Goal: Task Accomplishment & Management: Use online tool/utility

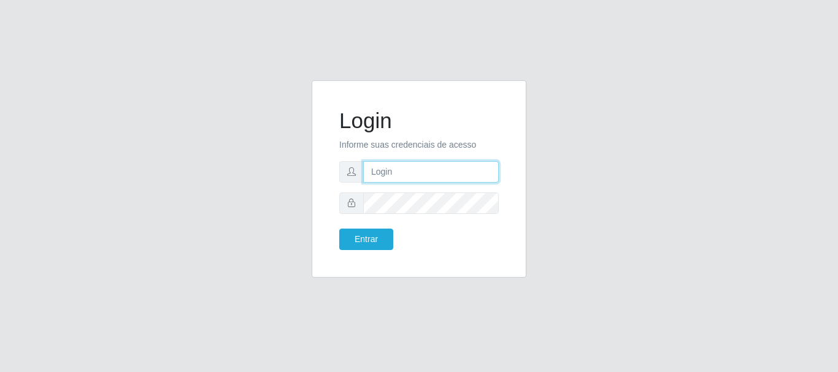
click at [401, 182] on input "text" at bounding box center [431, 171] width 136 height 21
drag, startPoint x: 421, startPoint y: 174, endPoint x: 464, endPoint y: 172, distance: 43.0
click at [464, 172] on input "ian@galiottoAa123456" at bounding box center [431, 171] width 136 height 21
type input "[PERSON_NAME]@[PERSON_NAME]"
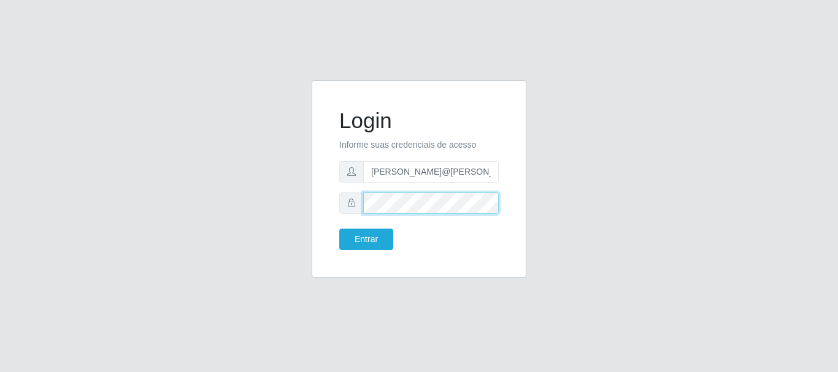
click at [339, 229] on button "Entrar" at bounding box center [366, 239] width 54 height 21
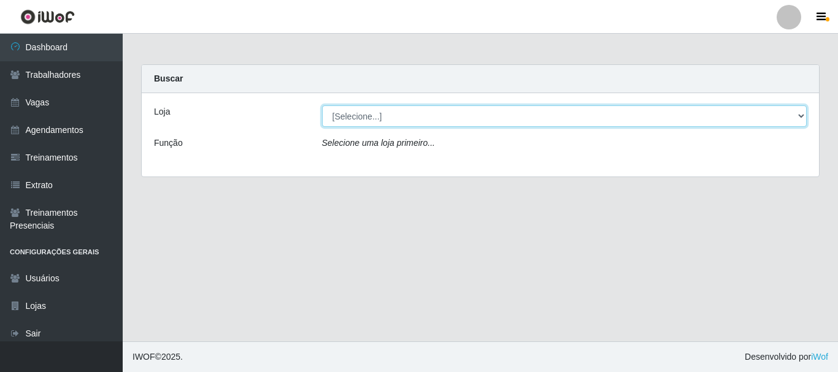
click at [474, 114] on select "[Selecione...] [GEOGRAPHIC_DATA]" at bounding box center [564, 116] width 485 height 21
select select "279"
click at [322, 106] on select "[Selecione...] [GEOGRAPHIC_DATA]" at bounding box center [564, 116] width 485 height 21
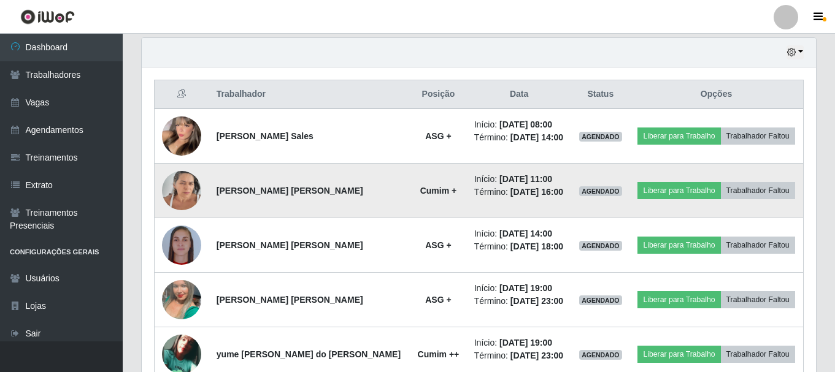
scroll to position [429, 0]
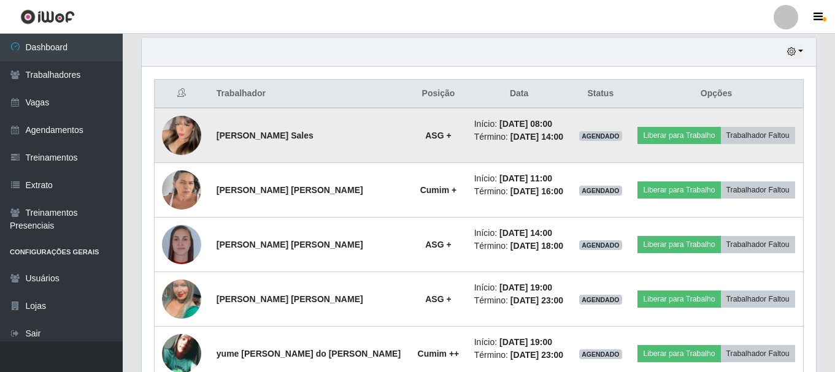
click at [180, 134] on img at bounding box center [181, 136] width 39 height 54
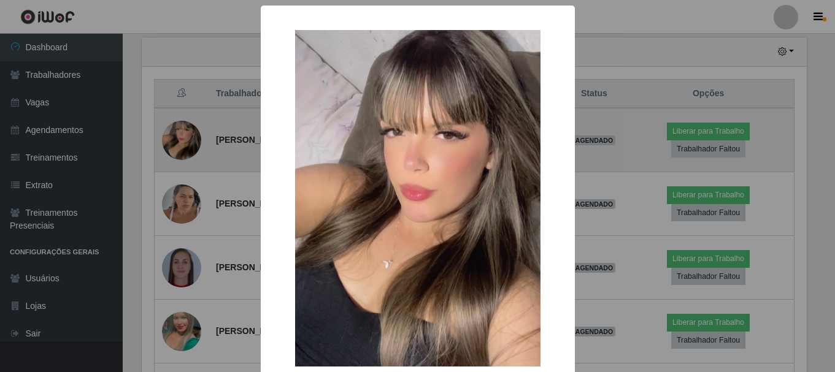
scroll to position [255, 668]
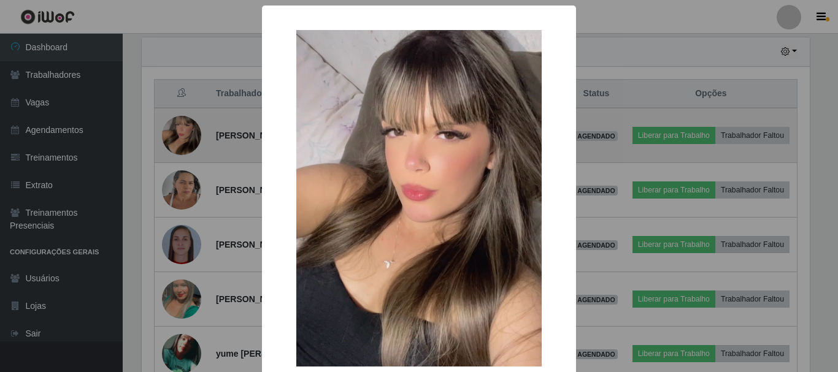
click at [180, 134] on div "× OK Cancel" at bounding box center [419, 186] width 838 height 372
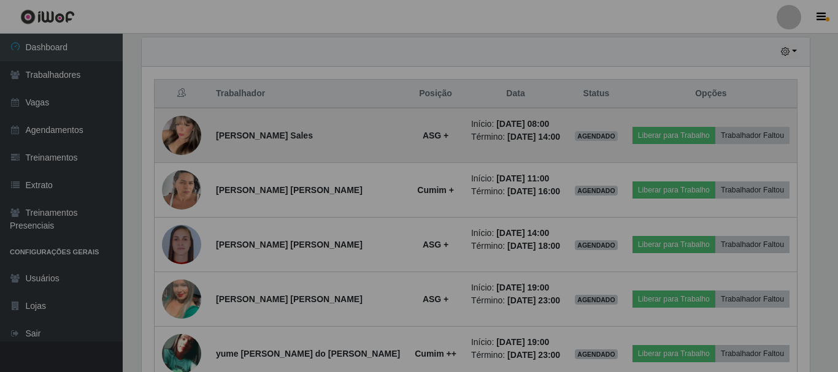
scroll to position [255, 674]
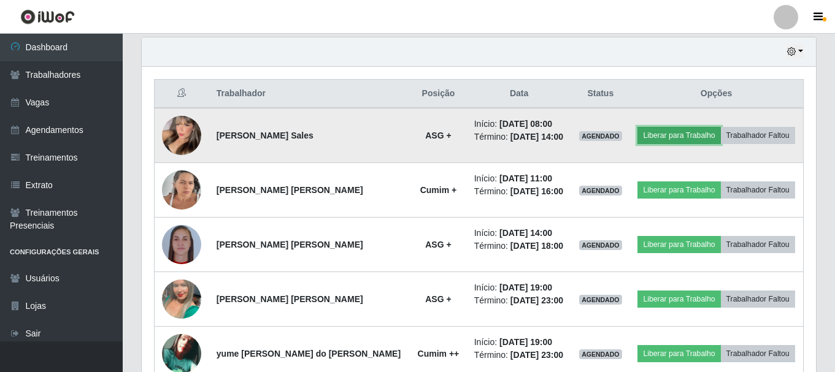
click at [637, 135] on button "Liberar para Trabalho" at bounding box center [678, 135] width 83 height 17
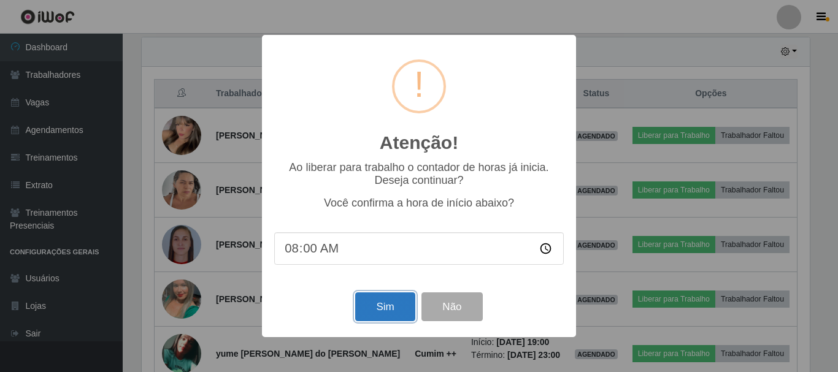
click at [372, 303] on button "Sim" at bounding box center [385, 307] width 60 height 29
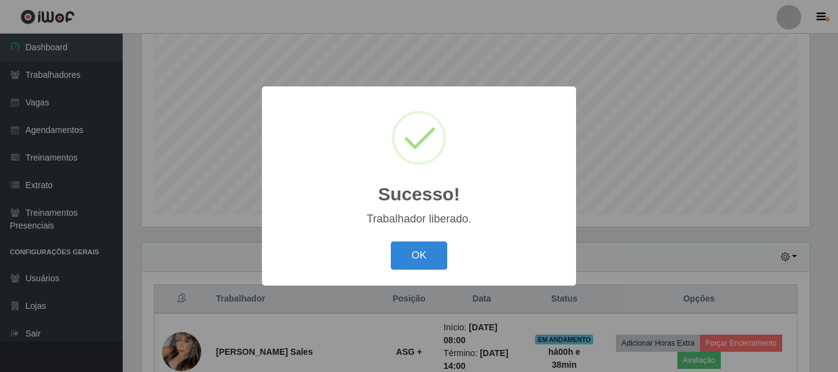
click at [377, 252] on div "OK Cancel" at bounding box center [419, 255] width 290 height 35
click at [407, 257] on button "OK" at bounding box center [419, 256] width 57 height 29
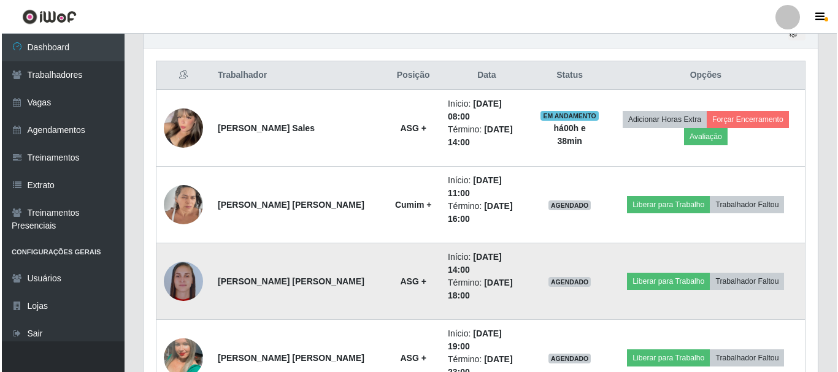
scroll to position [469, 0]
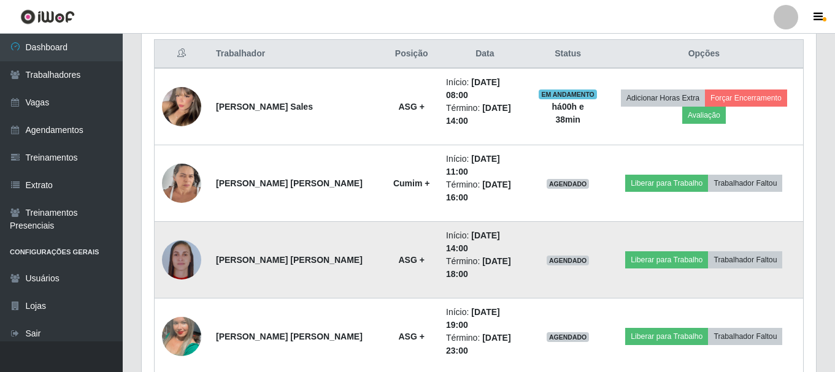
click at [183, 240] on img at bounding box center [181, 259] width 39 height 39
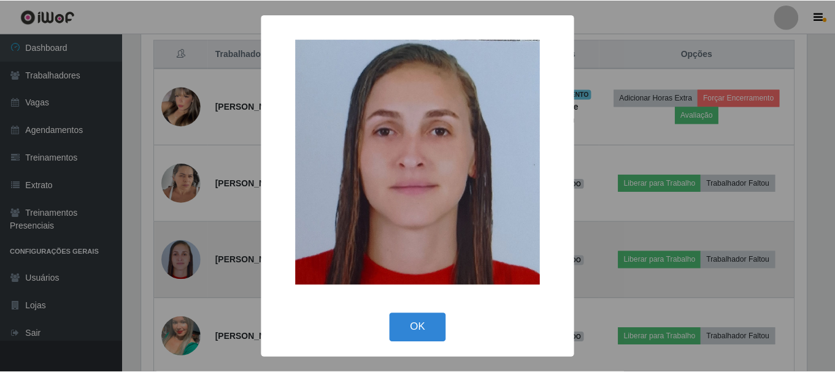
scroll to position [255, 668]
click at [183, 230] on div "× OK Cancel" at bounding box center [419, 186] width 838 height 372
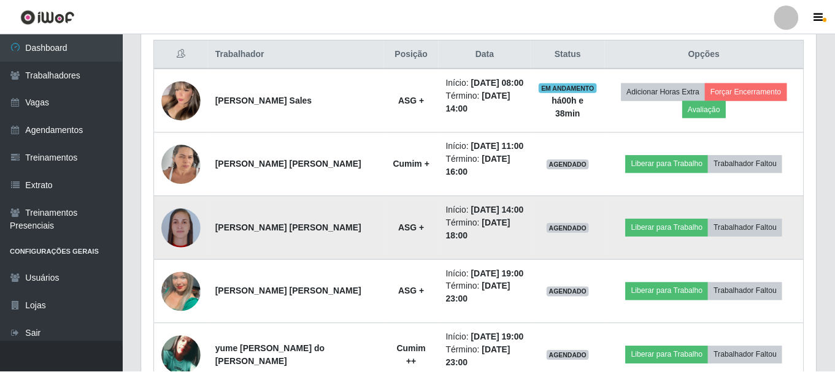
scroll to position [255, 674]
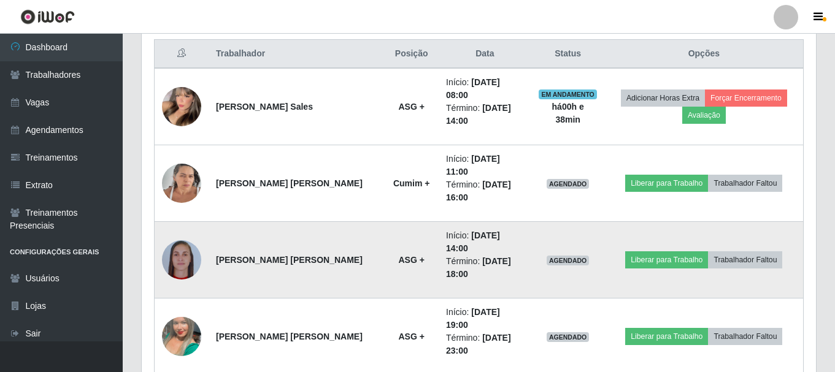
click at [183, 240] on img at bounding box center [181, 259] width 39 height 39
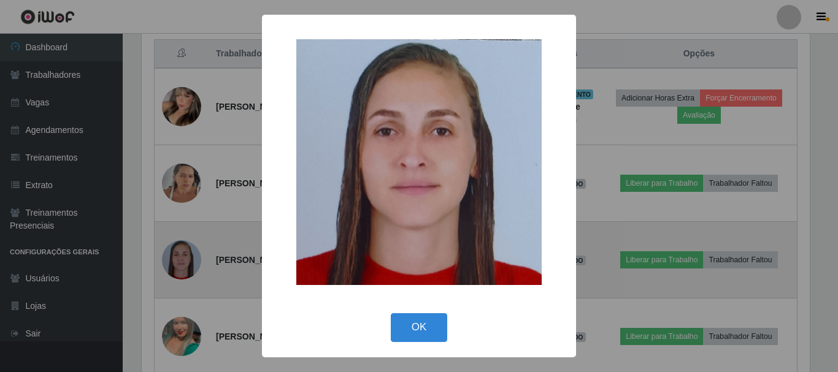
click at [183, 236] on div "× OK Cancel" at bounding box center [419, 186] width 838 height 372
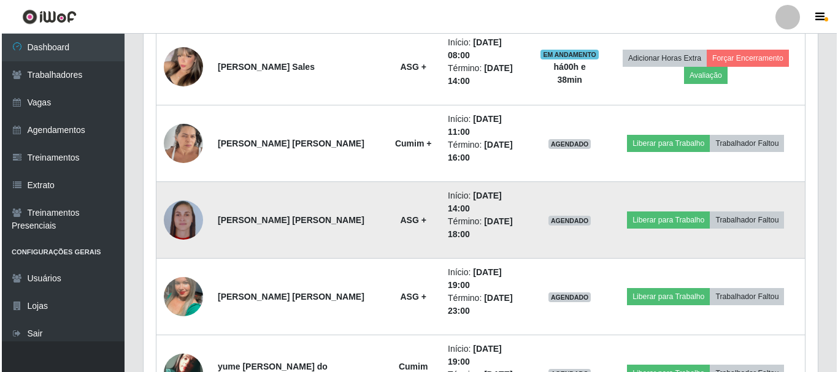
scroll to position [531, 0]
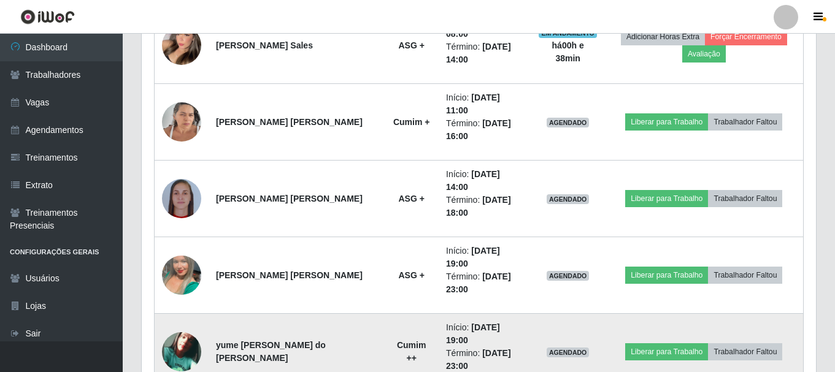
click at [171, 332] on img at bounding box center [181, 351] width 39 height 39
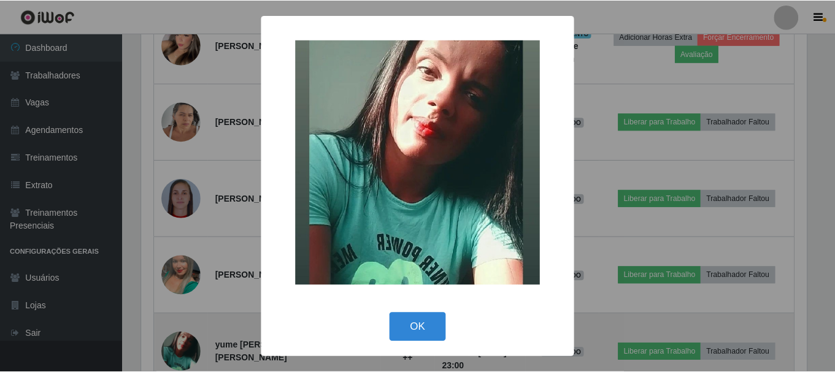
scroll to position [255, 668]
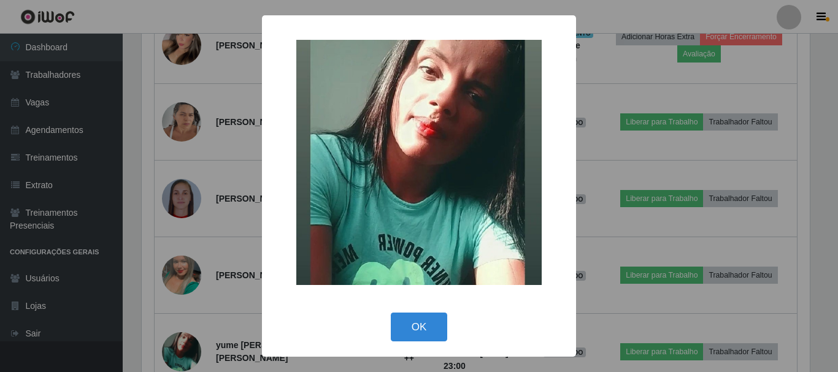
click at [185, 236] on div "× OK Cancel" at bounding box center [419, 186] width 838 height 372
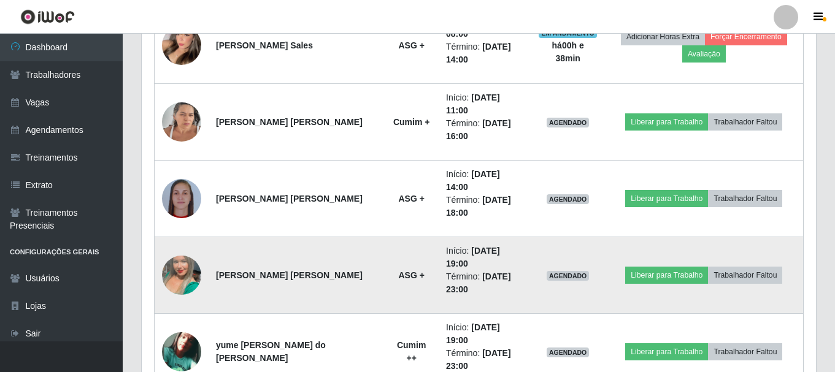
scroll to position [0, 0]
